Goal: Browse casually

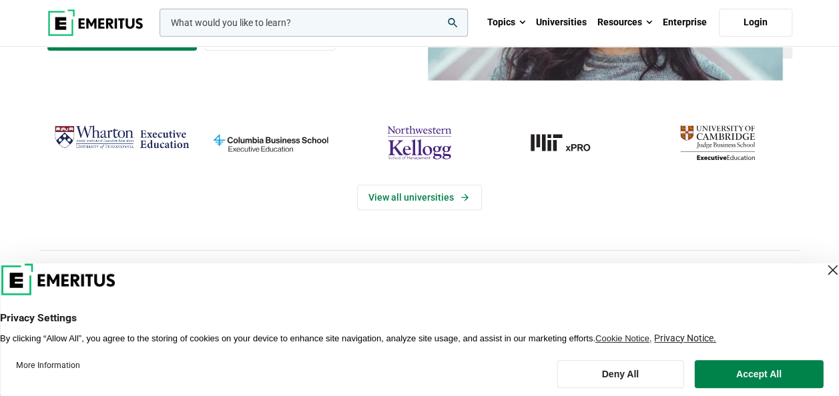
scroll to position [331, 0]
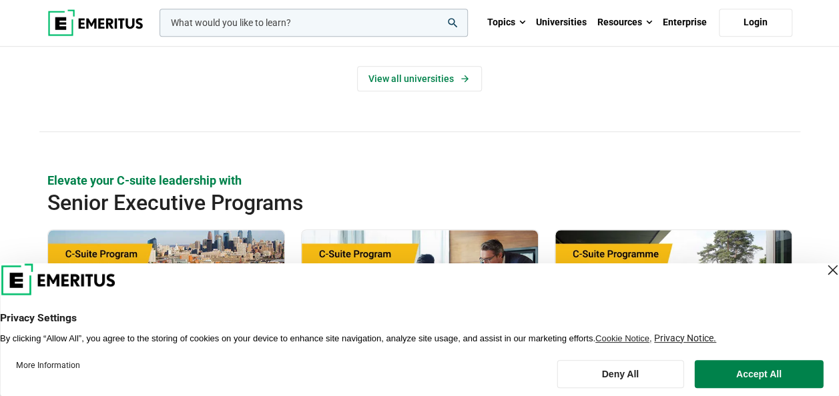
click at [823, 267] on div "Close Layer" at bounding box center [832, 270] width 19 height 19
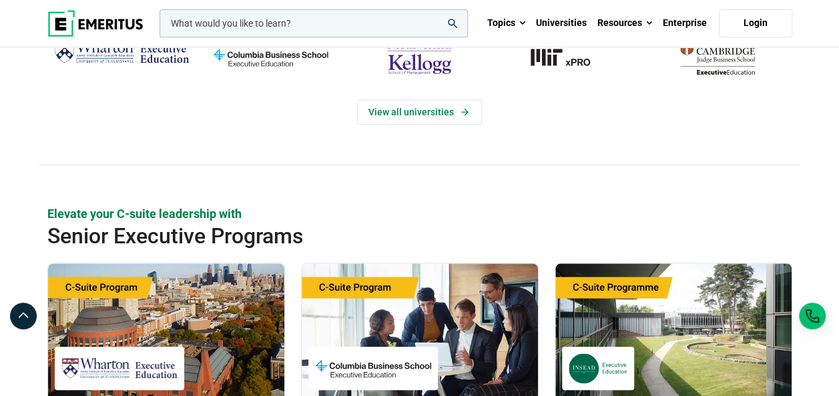
scroll to position [0, 0]
